Goal: Task Accomplishment & Management: Manage account settings

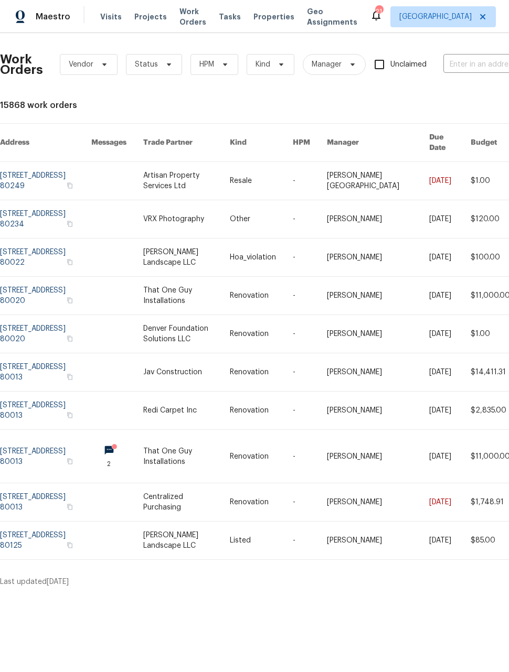
click at [201, 257] on link at bounding box center [186, 258] width 87 height 38
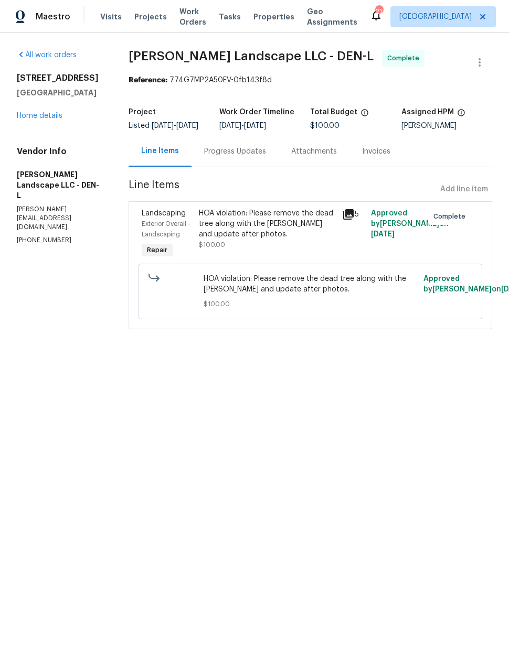
click at [354, 218] on icon at bounding box center [348, 214] width 10 height 10
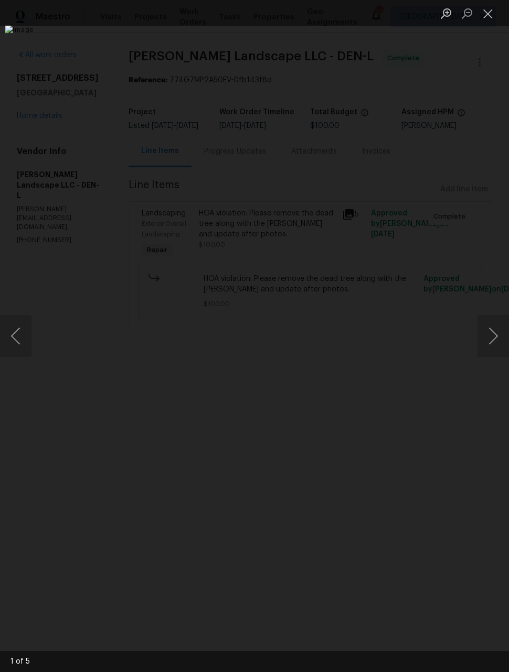
click at [494, 344] on button "Next image" at bounding box center [492, 336] width 31 height 42
click at [493, 345] on button "Next image" at bounding box center [492, 336] width 31 height 42
click at [494, 337] on button "Next image" at bounding box center [492, 336] width 31 height 42
click at [493, 333] on button "Next image" at bounding box center [492, 336] width 31 height 42
click at [489, 333] on button "Next image" at bounding box center [492, 336] width 31 height 42
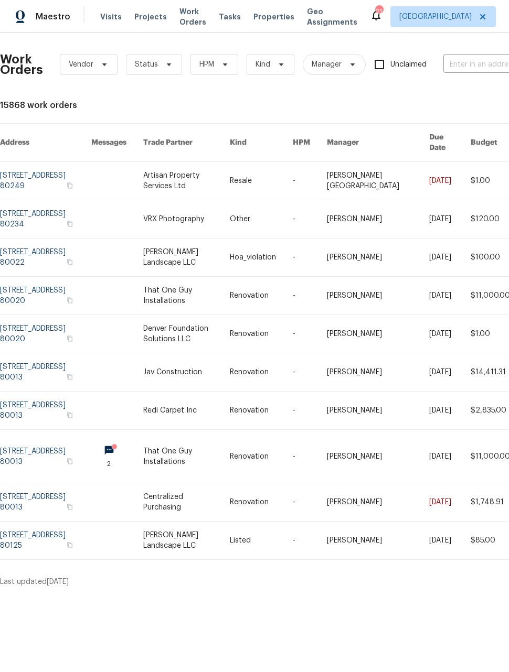
click at [68, 164] on link at bounding box center [45, 181] width 91 height 38
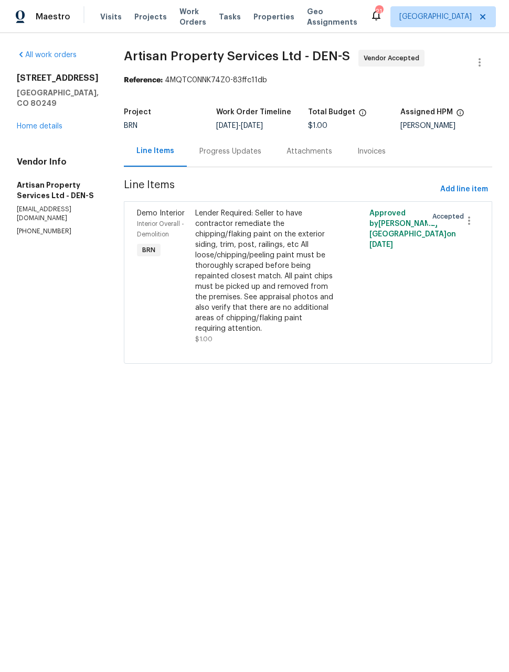
click at [52, 14] on span "Maestro" at bounding box center [53, 17] width 35 height 10
